Goal: Navigation & Orientation: Go to known website

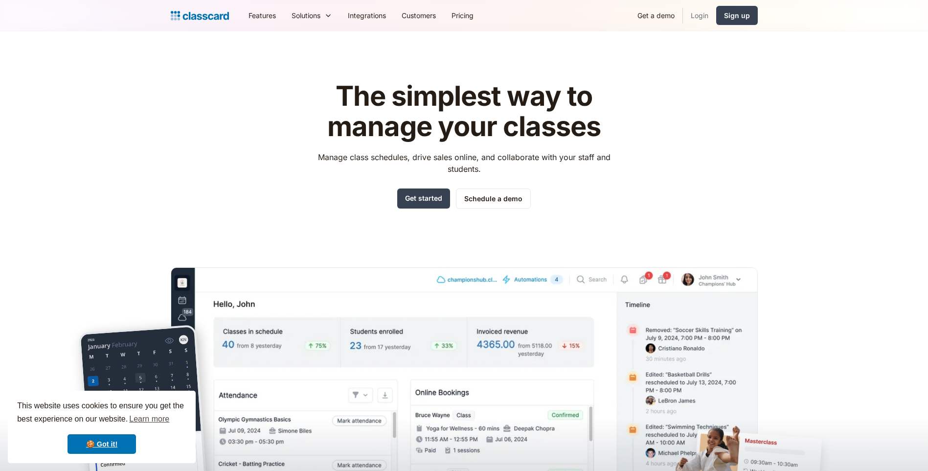
click at [708, 13] on link "Login" at bounding box center [699, 15] width 33 height 22
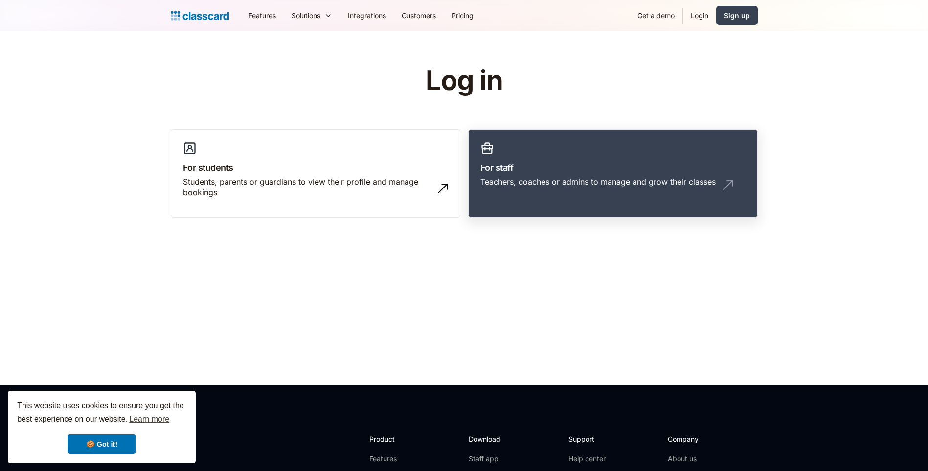
click at [561, 182] on div "Teachers, coaches or admins to manage and grow their classes" at bounding box center [597, 181] width 235 height 11
